Goal: Information Seeking & Learning: Learn about a topic

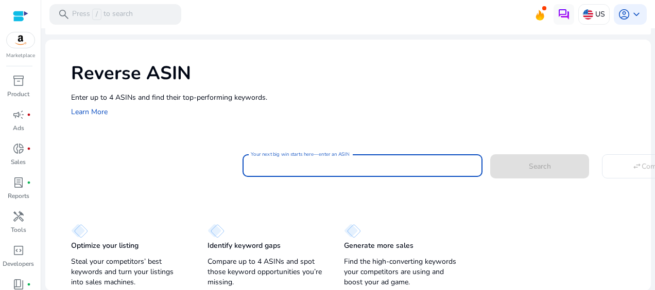
click at [263, 167] on input "Your next big win starts here—enter an ASIN" at bounding box center [363, 165] width 224 height 11
paste input "**********"
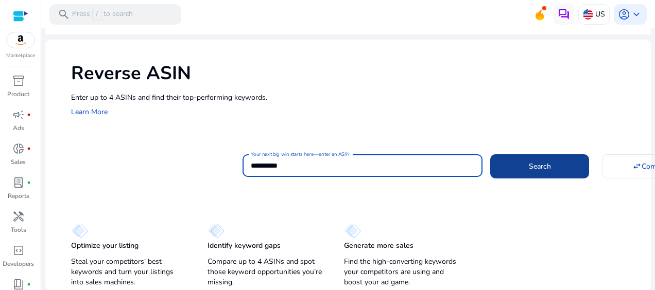
type input "**********"
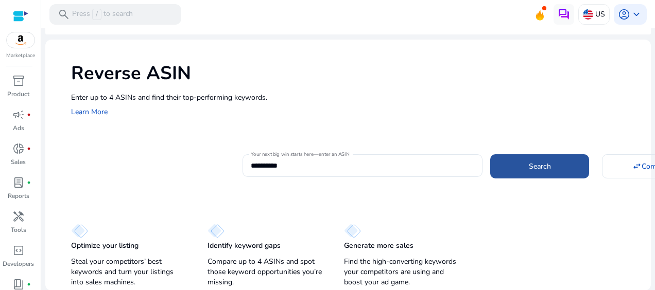
click at [560, 164] on span at bounding box center [539, 166] width 99 height 25
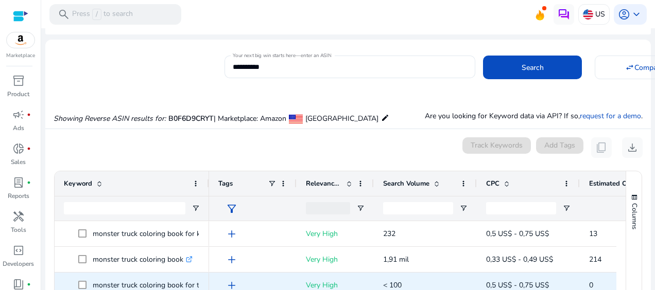
scroll to position [110, 0]
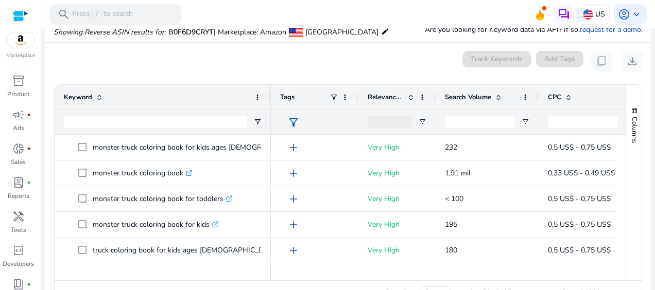
drag, startPoint x: 208, startPoint y: 98, endPoint x: 269, endPoint y: 114, distance: 63.8
click at [269, 114] on div "Keyword" at bounding box center [163, 109] width 216 height 49
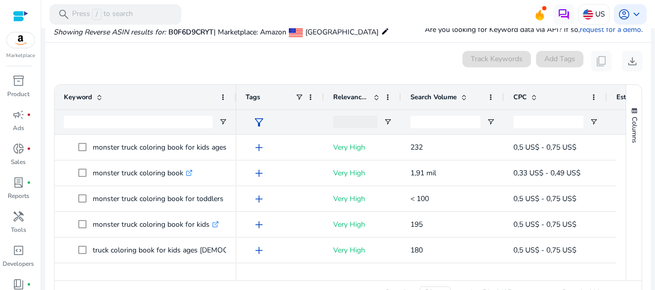
drag, startPoint x: 268, startPoint y: 97, endPoint x: 234, endPoint y: 94, distance: 34.7
click at [234, 94] on div at bounding box center [236, 97] width 4 height 25
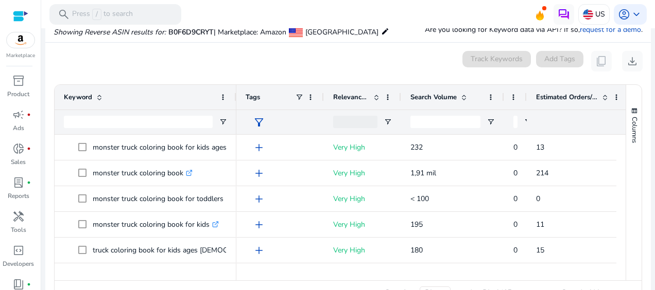
drag, startPoint x: 606, startPoint y: 98, endPoint x: 503, endPoint y: 99, distance: 102.5
click at [503, 99] on div "Tags Relevance Score Search Volume CPC" at bounding box center [484, 97] width 496 height 25
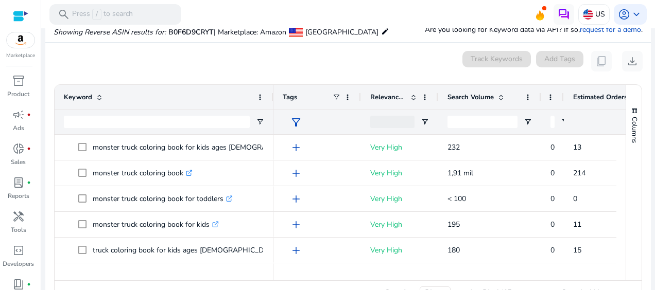
drag, startPoint x: 235, startPoint y: 98, endPoint x: 272, endPoint y: 98, distance: 37.1
click at [272, 98] on div at bounding box center [273, 97] width 4 height 25
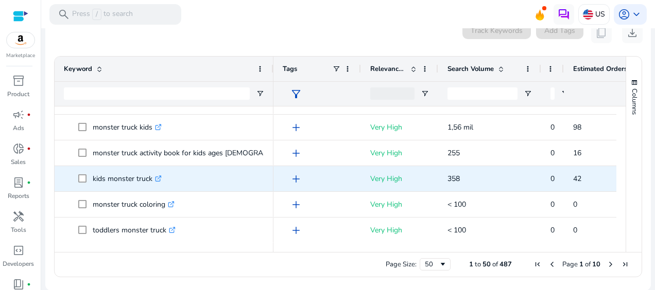
scroll to position [172, 0]
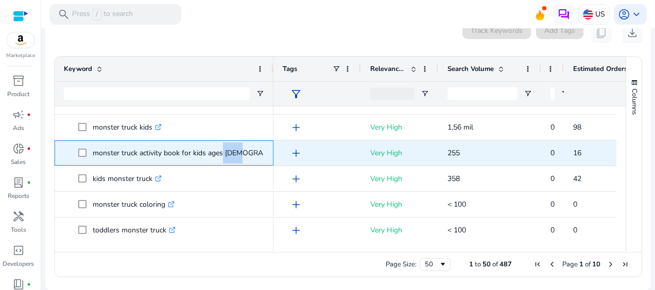
drag, startPoint x: 236, startPoint y: 153, endPoint x: 218, endPoint y: 152, distance: 18.6
click at [218, 152] on p "monster truck activity book for kids ages [DEMOGRAPHIC_DATA] .st0{fill:#2c8af8}" at bounding box center [203, 153] width 221 height 21
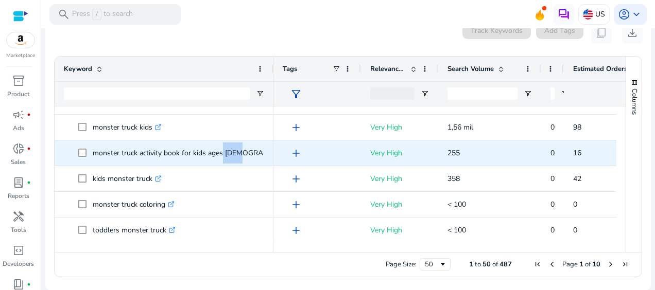
click at [210, 183] on span "kids monster truck .st0{fill:#2c8af8}" at bounding box center [171, 178] width 186 height 21
click at [145, 156] on p "monster truck activity book for kids ages [DEMOGRAPHIC_DATA] .st0{fill:#2c8af8}" at bounding box center [203, 153] width 221 height 21
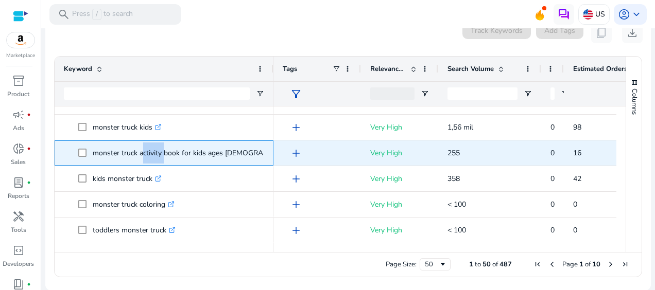
drag, startPoint x: 138, startPoint y: 152, endPoint x: 161, endPoint y: 154, distance: 22.8
click at [161, 154] on p "monster truck activity book for kids ages [DEMOGRAPHIC_DATA] .st0{fill:#2c8af8}" at bounding box center [203, 153] width 221 height 21
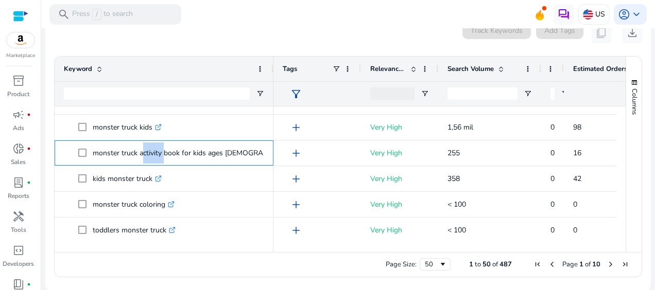
copy p "activity"
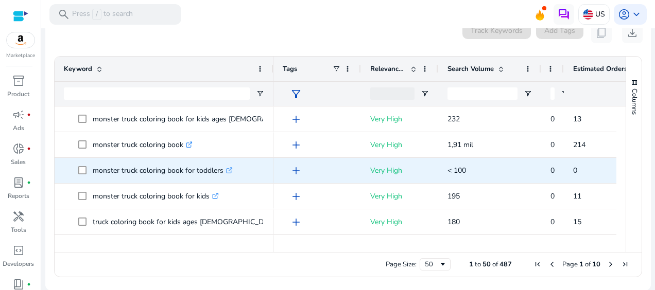
scroll to position [87, 0]
